Goal: Find specific page/section: Find specific page/section

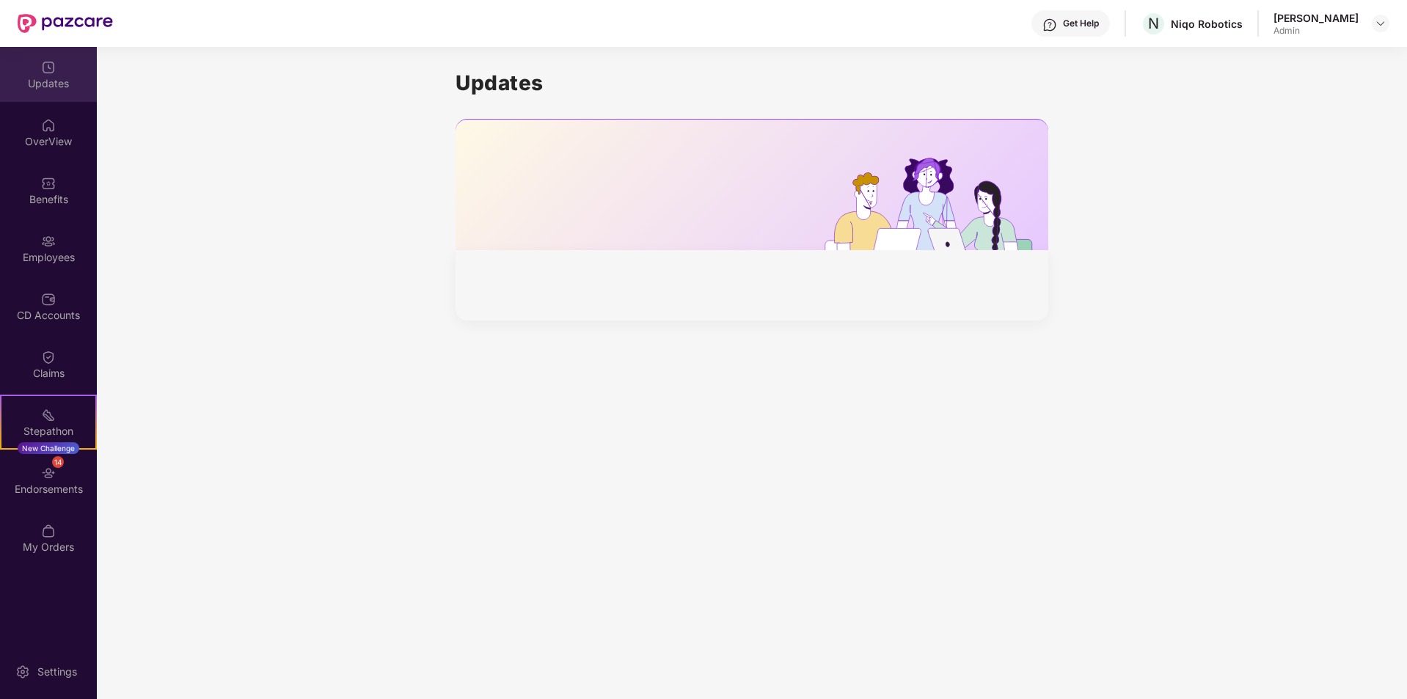
click at [50, 80] on div "Updates" at bounding box center [48, 83] width 97 height 15
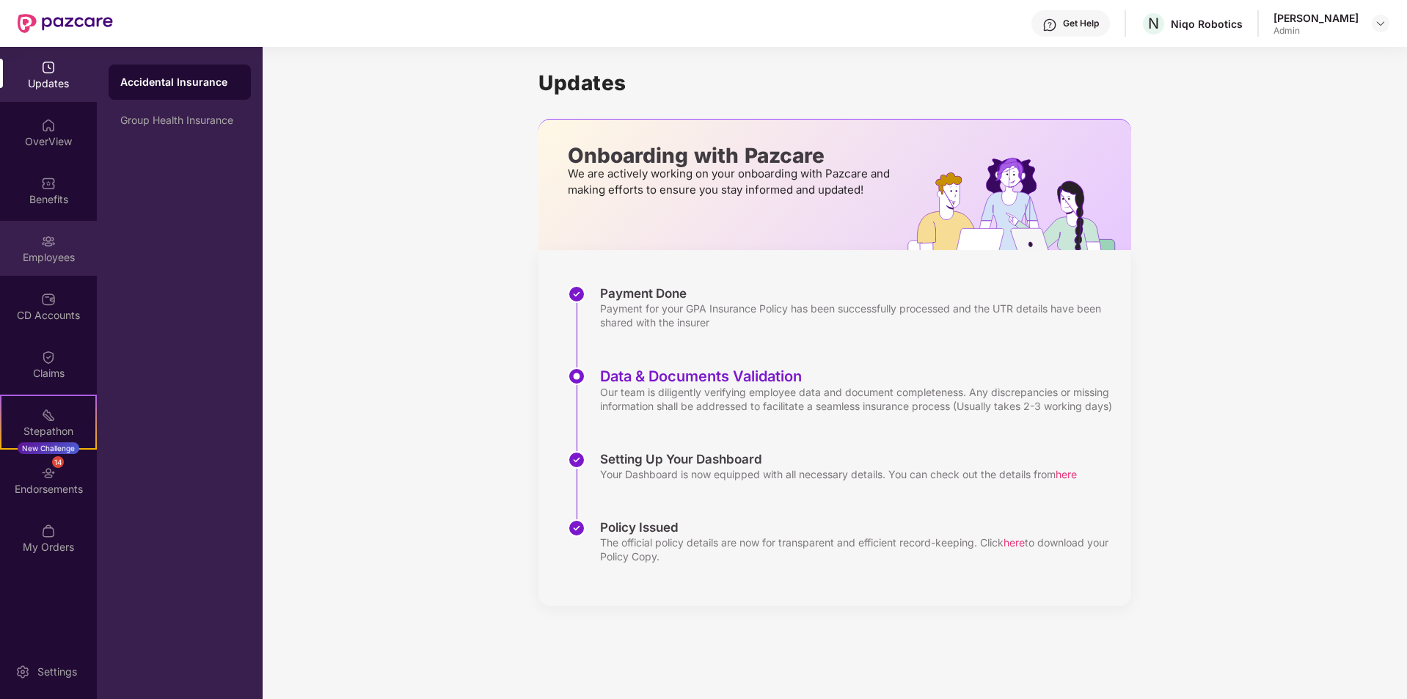
click at [70, 270] on div "Employees" at bounding box center [48, 248] width 97 height 55
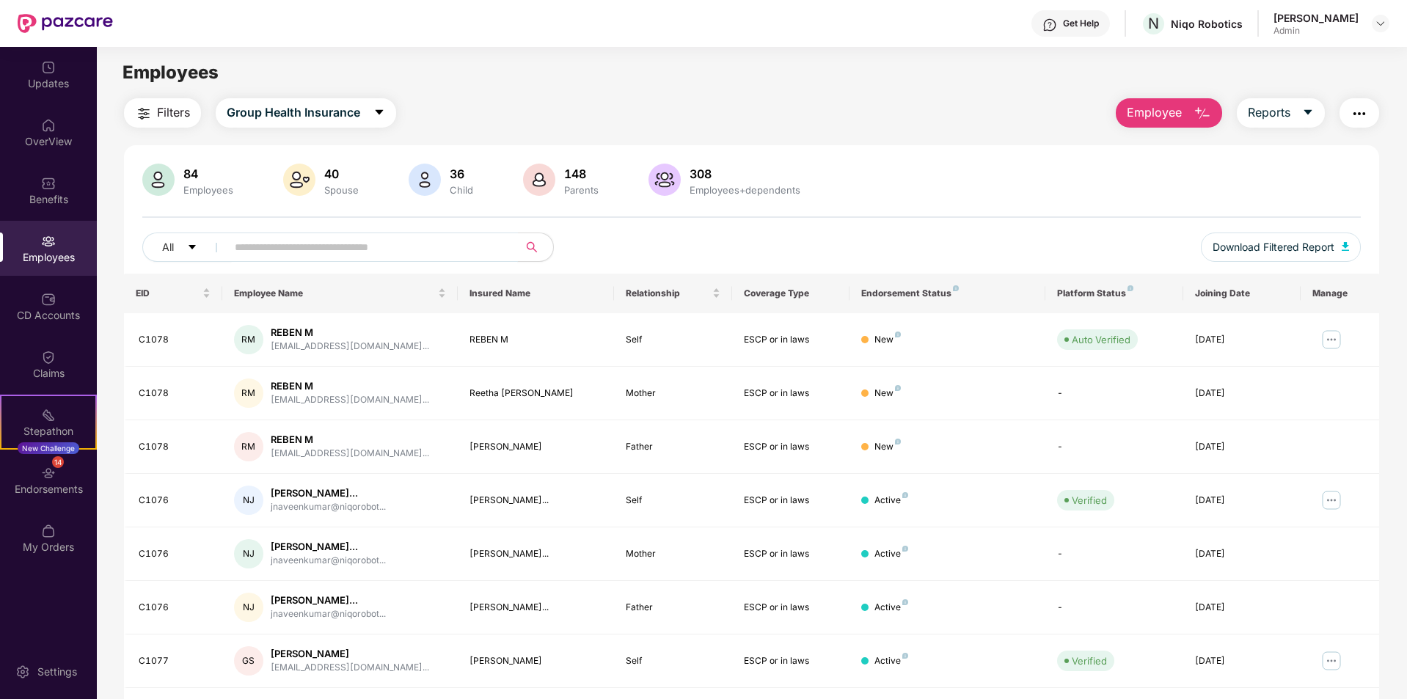
click at [315, 246] on input "text" at bounding box center [366, 247] width 263 height 22
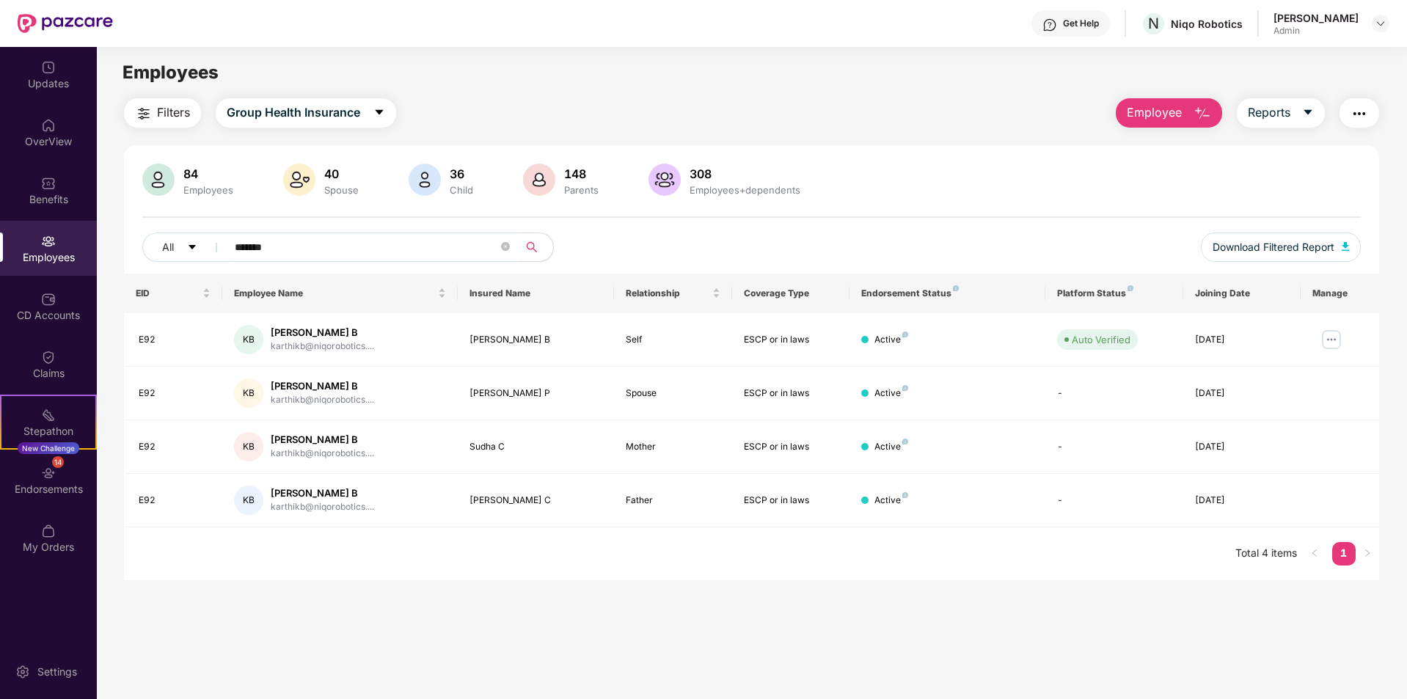
type input "*******"
